Goal: Information Seeking & Learning: Learn about a topic

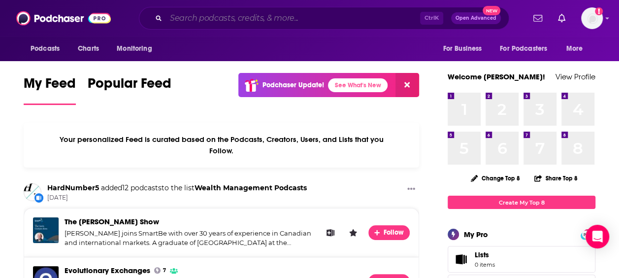
click at [210, 24] on input "Search podcasts, credits, & more..." at bounding box center [293, 18] width 254 height 16
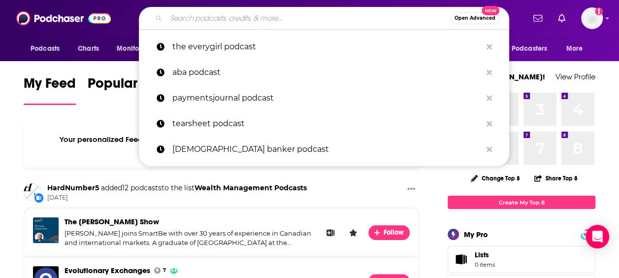
click at [210, 21] on input "Search podcasts, credits, & more..." at bounding box center [308, 18] width 284 height 16
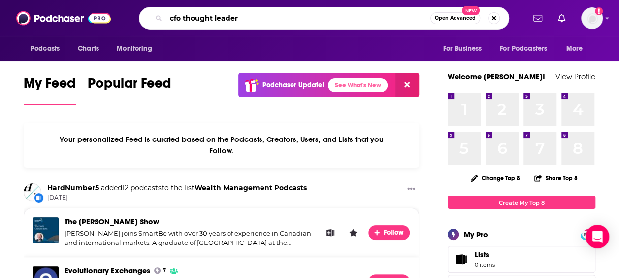
type input "cfo thought leader"
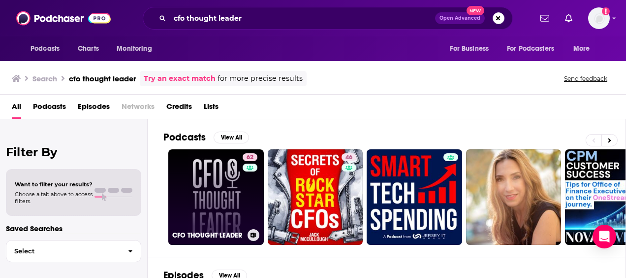
click at [221, 179] on link "62 CFO THOUGHT LEADER" at bounding box center [215, 196] width 95 height 95
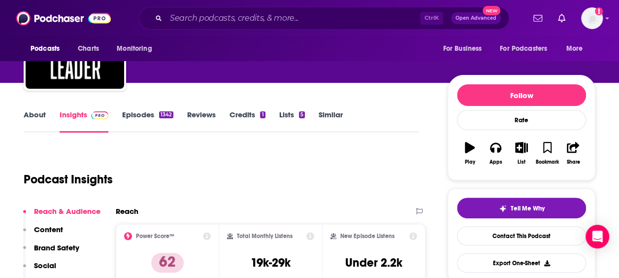
scroll to position [93, 0]
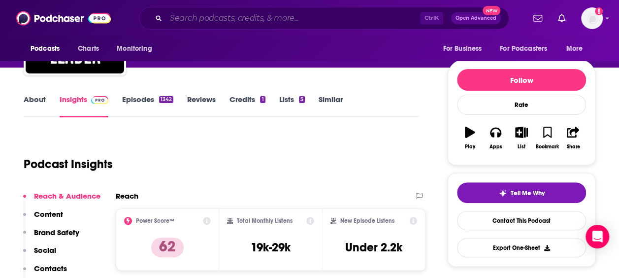
click at [272, 17] on input "Search podcasts, credits, & more..." at bounding box center [293, 18] width 254 height 16
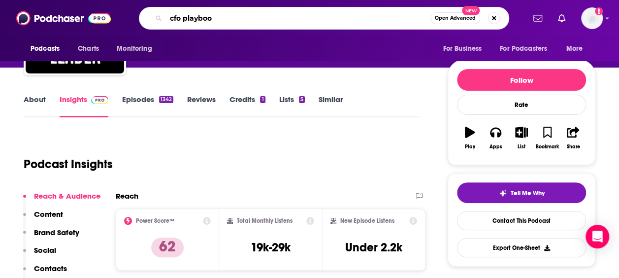
type input "cfo playbook"
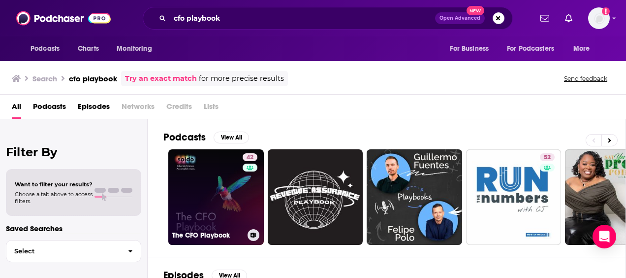
click at [221, 169] on link "42 The CFO Playbook" at bounding box center [215, 196] width 95 height 95
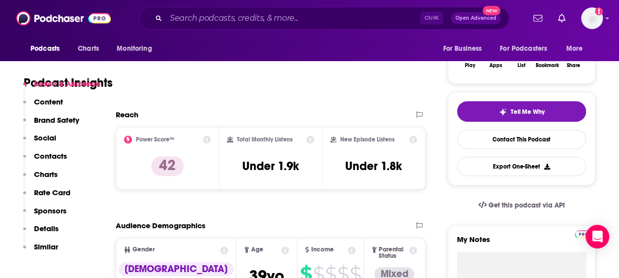
scroll to position [228, 0]
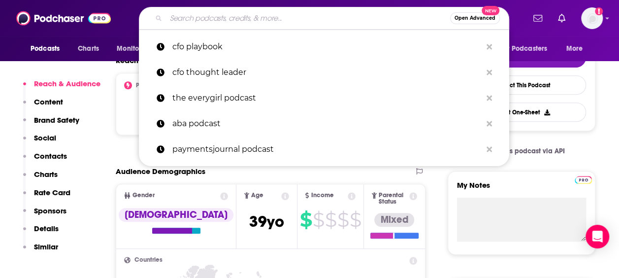
click at [274, 17] on input "Search podcasts, credits, & more..." at bounding box center [308, 18] width 284 height 16
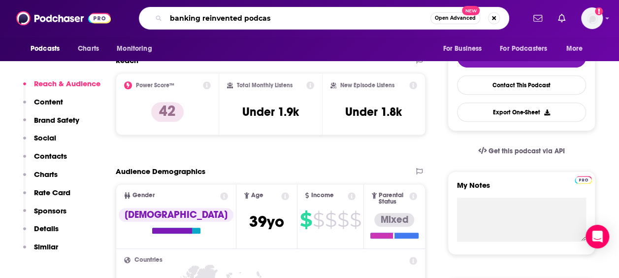
type input "banking reinvented podcast"
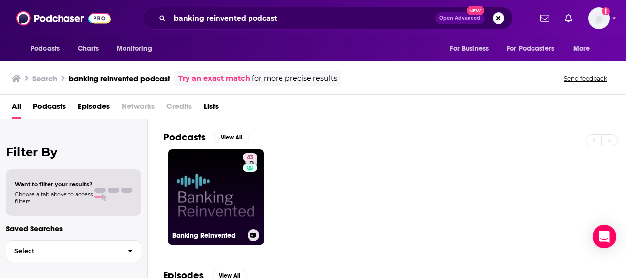
click at [210, 201] on link "43 Banking Reinvented" at bounding box center [215, 196] width 95 height 95
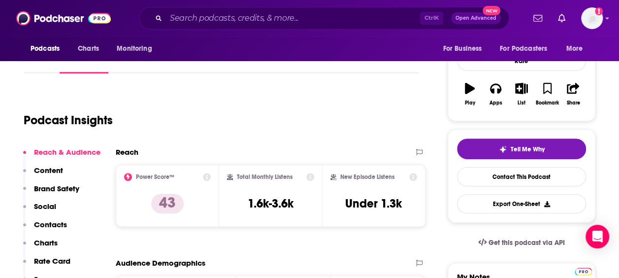
scroll to position [149, 0]
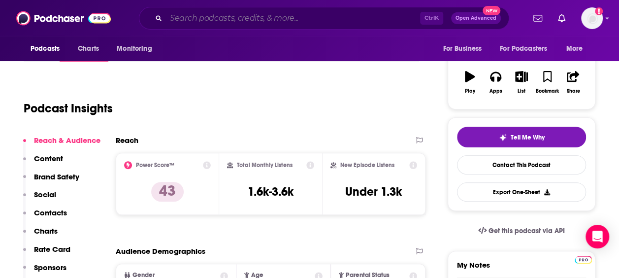
click at [228, 11] on input "Search podcasts, credits, & more..." at bounding box center [293, 18] width 254 height 16
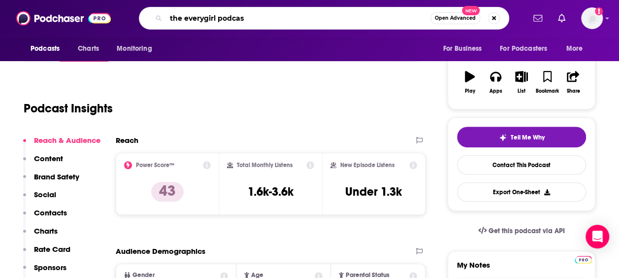
type input "the everygirl podcast"
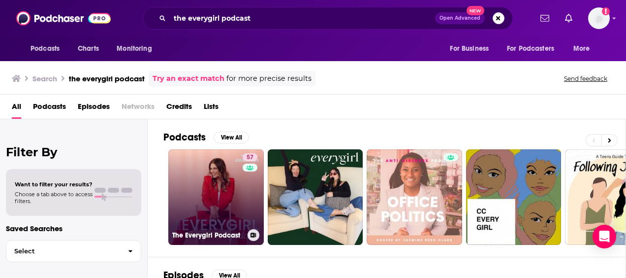
click at [207, 185] on link "57 The Everygirl Podcast" at bounding box center [215, 196] width 95 height 95
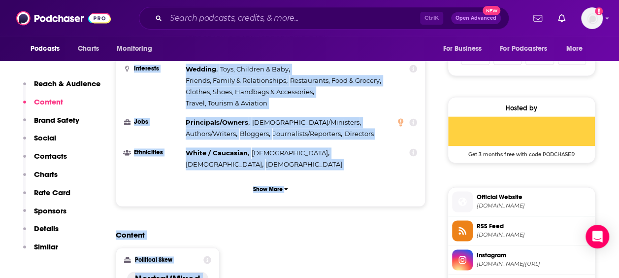
scroll to position [662, 0]
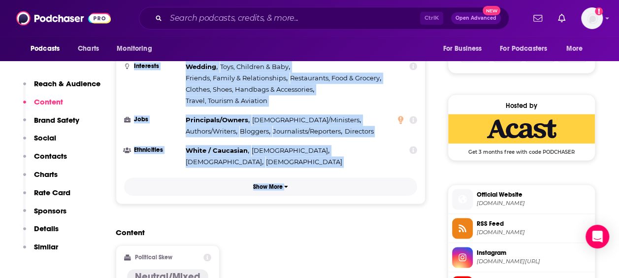
drag, startPoint x: 111, startPoint y: 194, endPoint x: 308, endPoint y: 128, distance: 207.6
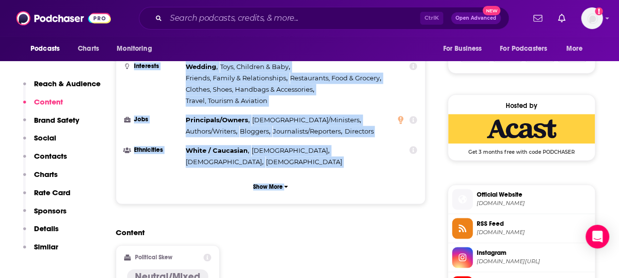
drag, startPoint x: 308, startPoint y: 128, endPoint x: 252, endPoint y: 91, distance: 67.4
copy div "Reach Power Score™ 57 Total Monthly Listens 45k-67k New Episode Listens 4.2k-5.…"
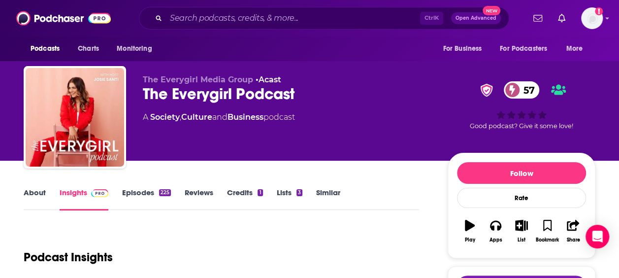
scroll to position [54, 0]
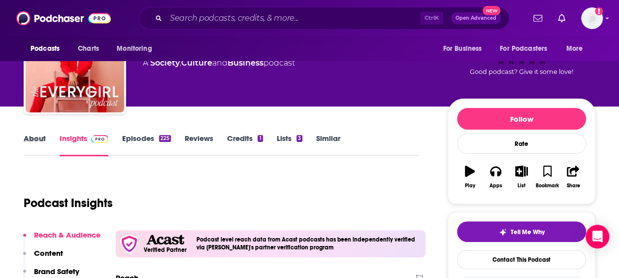
click at [46, 139] on div "About" at bounding box center [42, 144] width 36 height 23
click at [38, 138] on link "About" at bounding box center [35, 144] width 22 height 23
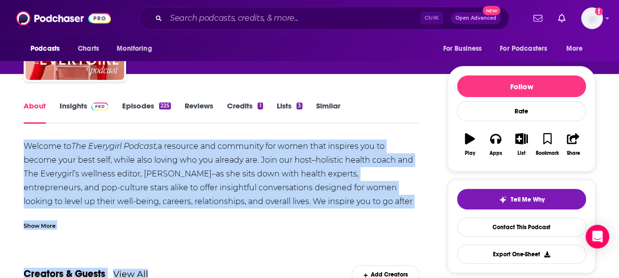
scroll to position [115, 0]
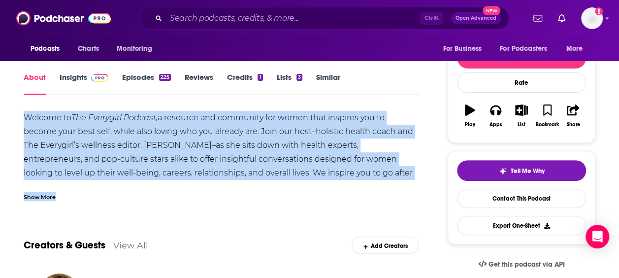
drag, startPoint x: 24, startPoint y: 188, endPoint x: 220, endPoint y: 187, distance: 195.9
click at [220, 187] on div "Welcome to The Everygirl Podcast, a resource and community for women that inspi…" at bounding box center [221, 156] width 395 height 90
click at [64, 179] on div "Welcome to The Everygirl Podcast, a resource and community for women that inspi…" at bounding box center [221, 200] width 395 height 179
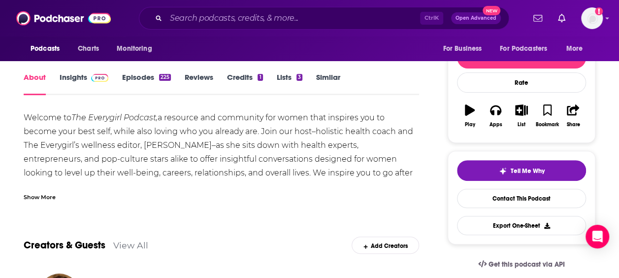
click at [46, 193] on div "Show More" at bounding box center [40, 195] width 32 height 9
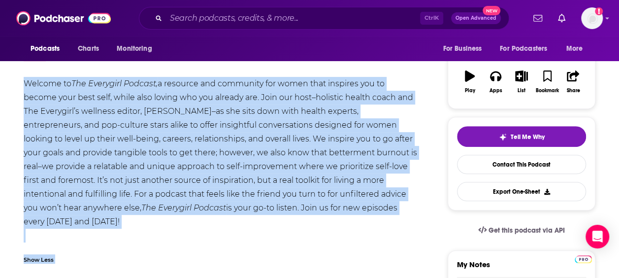
scroll to position [170, 0]
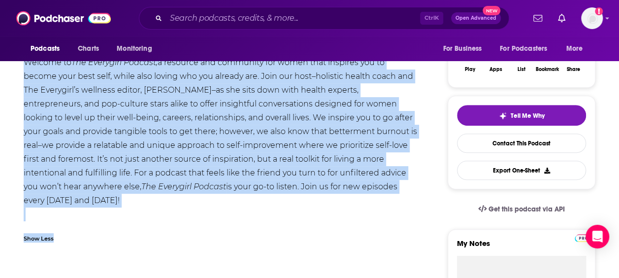
drag, startPoint x: 22, startPoint y: 114, endPoint x: 264, endPoint y: 221, distance: 265.1
drag, startPoint x: 264, startPoint y: 221, endPoint x: 227, endPoint y: 182, distance: 54.3
copy div "Loremip do Sit Ametconse Adipisc, e seddoeiu tem incididun utl etdol magn aliqu…"
